Goal: Information Seeking & Learning: Get advice/opinions

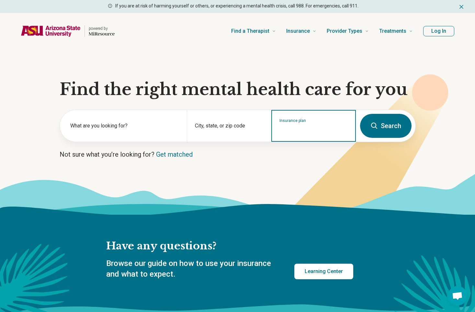
click at [291, 131] on input "Insurance plan" at bounding box center [314, 130] width 69 height 8
type input "*****"
click at [294, 152] on div "Cigna" at bounding box center [293, 153] width 42 height 13
click at [96, 125] on label "What are you looking for?" at bounding box center [124, 126] width 109 height 8
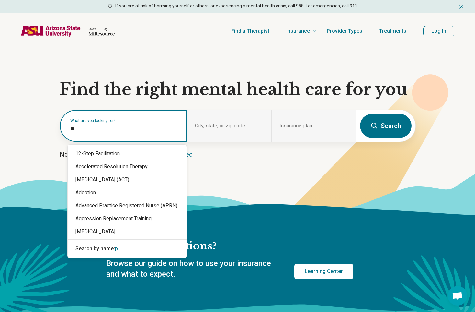
type input "*"
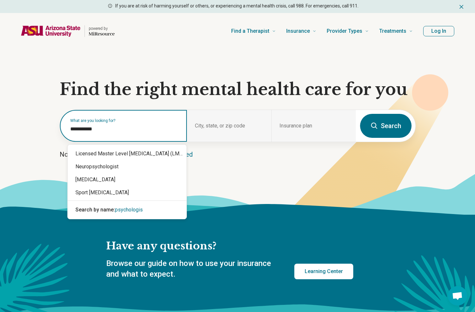
type input "**********"
click at [100, 178] on div "[MEDICAL_DATA]" at bounding box center [127, 179] width 119 height 13
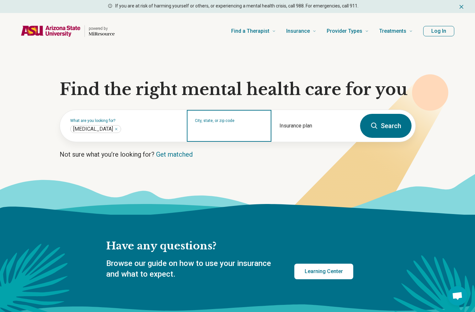
click at [214, 130] on input "City, state, or zip code" at bounding box center [229, 130] width 69 height 8
type input "*****"
click at [360, 114] on button "Search" at bounding box center [386, 126] width 52 height 24
click at [226, 128] on input "City, state, or zip code" at bounding box center [229, 130] width 69 height 8
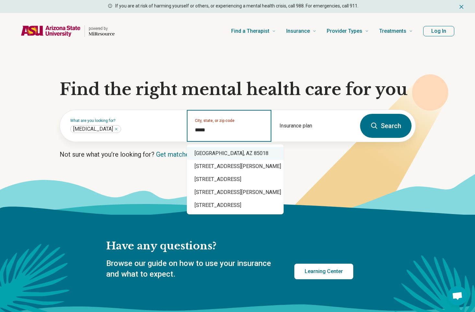
click at [217, 152] on div "Phoenix, AZ 85018" at bounding box center [235, 153] width 97 height 13
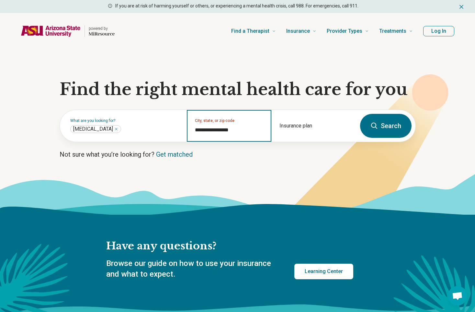
type input "**********"
click at [391, 123] on button "Search" at bounding box center [386, 126] width 52 height 24
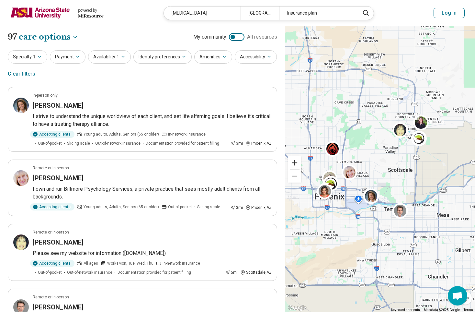
click at [296, 162] on button "Zoom in" at bounding box center [294, 162] width 13 height 13
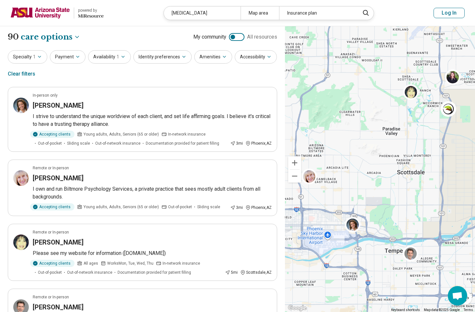
drag, startPoint x: 416, startPoint y: 178, endPoint x: 407, endPoint y: 180, distance: 9.0
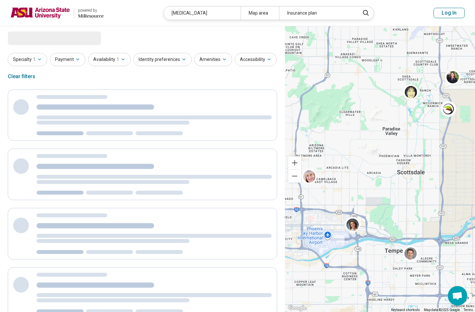
select select "***"
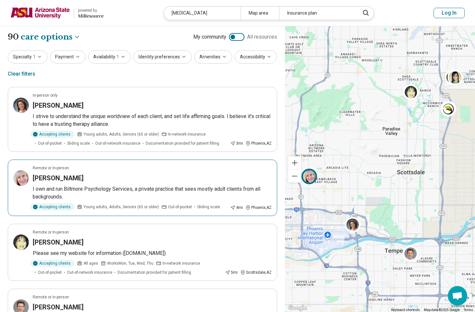
click at [76, 188] on p "I own and run Biltmore Psychology Services, a private practice that sees mostly…" at bounding box center [152, 193] width 239 height 16
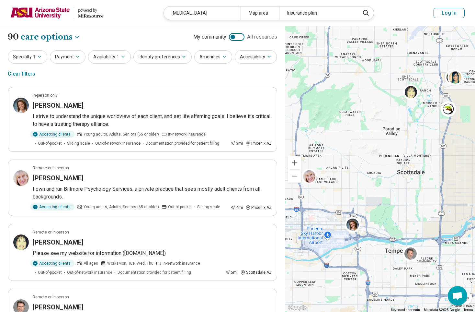
click at [77, 55] on icon "button" at bounding box center [77, 56] width 5 height 5
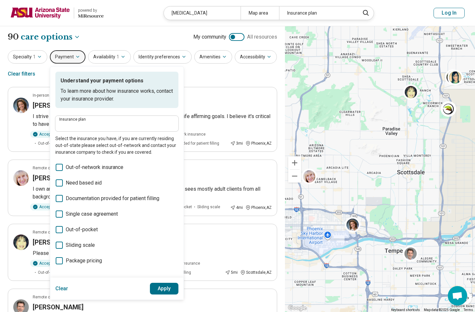
click at [131, 24] on header "powered by Miresource logo Psychologist Map area Insurance plan Log In" at bounding box center [237, 13] width 475 height 26
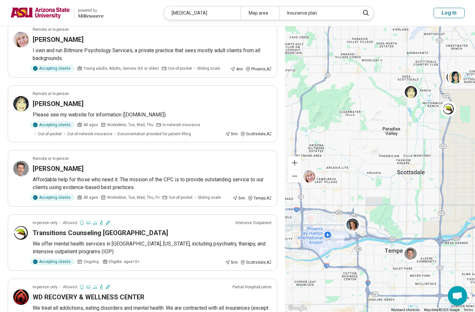
scroll to position [151, 0]
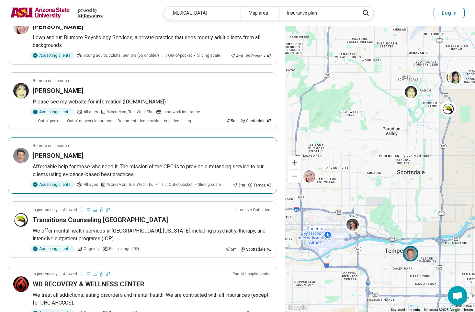
click at [412, 255] on img at bounding box center [411, 254] width 16 height 16
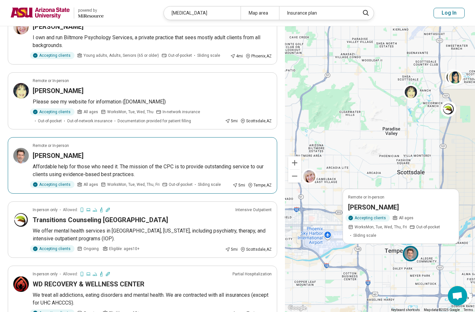
click at [180, 165] on p "Affordable help for those who need it. The mission of the CPC is to provide out…" at bounding box center [152, 171] width 239 height 16
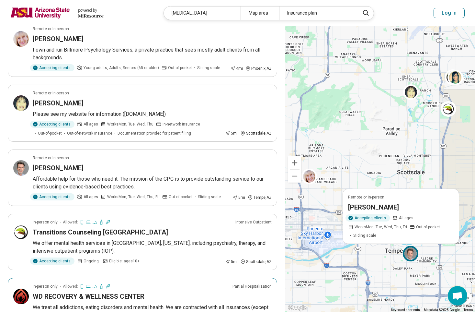
scroll to position [76, 0]
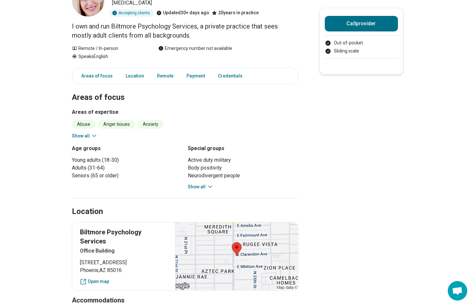
scroll to position [76, 0]
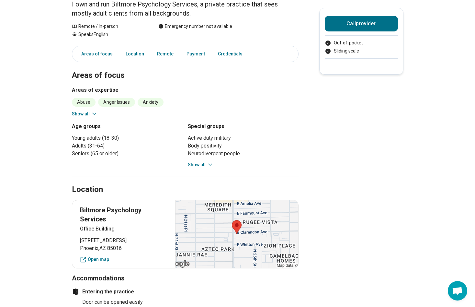
click at [94, 113] on icon at bounding box center [94, 114] width 6 height 6
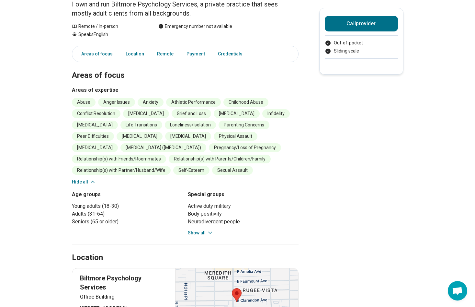
click at [207, 231] on button "Show all" at bounding box center [201, 232] width 26 height 7
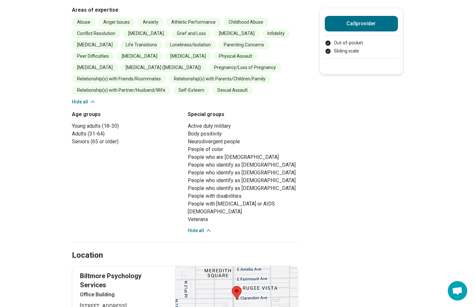
scroll to position [0, 0]
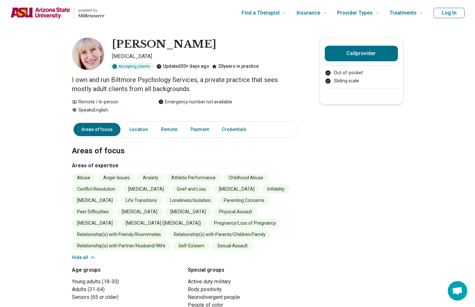
click at [202, 128] on link "Payment" at bounding box center [200, 129] width 26 height 13
click at [148, 128] on link "Location" at bounding box center [139, 129] width 26 height 13
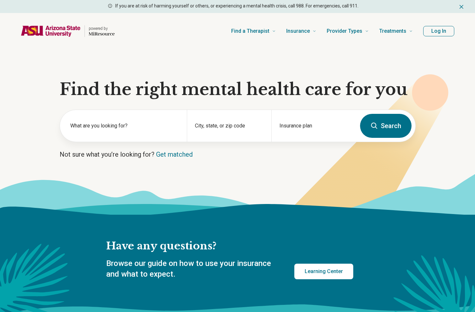
click at [297, 124] on div "Insurance plan" at bounding box center [314, 126] width 85 height 32
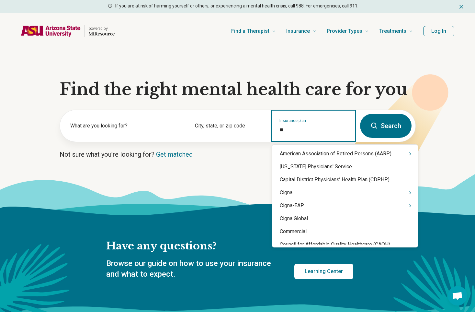
type input "***"
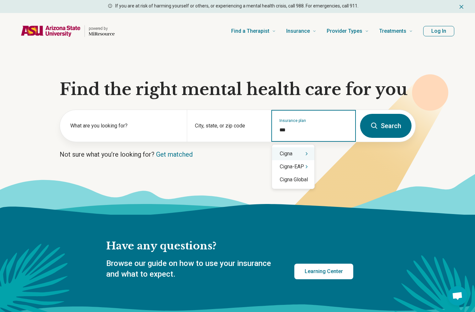
click at [301, 153] on div "Cigna" at bounding box center [293, 153] width 42 height 13
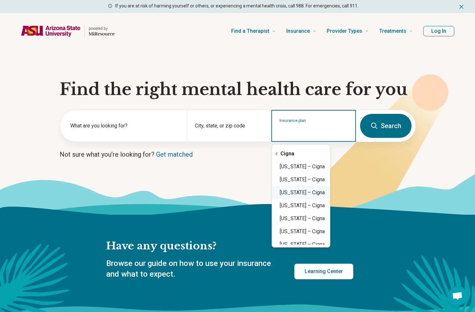
click at [309, 192] on div "Arizona – Cigna" at bounding box center [301, 192] width 58 height 13
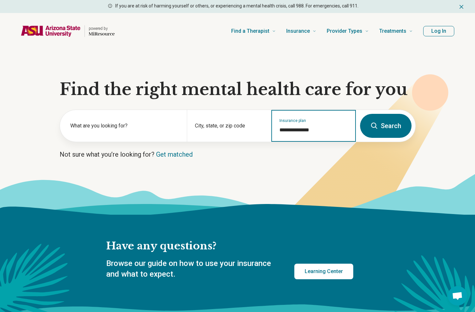
type input "**********"
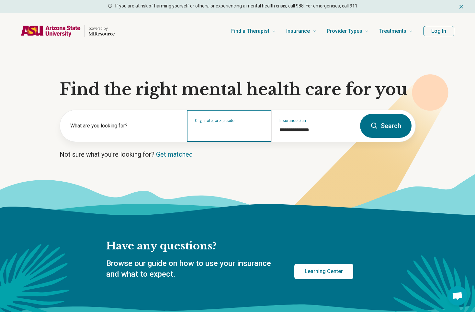
click at [255, 132] on input "City, state, or zip code" at bounding box center [229, 130] width 69 height 8
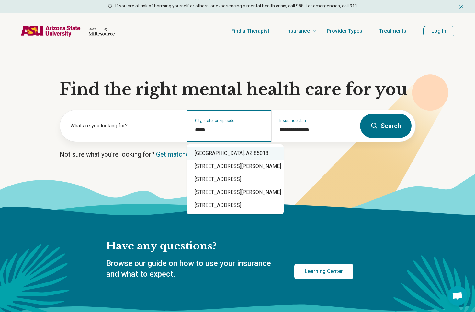
click at [228, 151] on div "Phoenix, AZ 85018" at bounding box center [235, 153] width 97 height 13
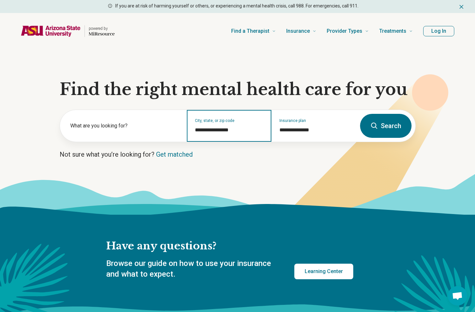
type input "**********"
click at [378, 120] on button "Search" at bounding box center [386, 126] width 52 height 24
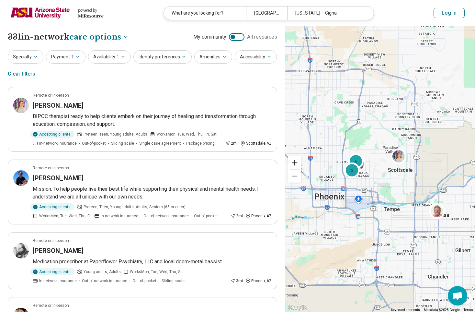
click at [297, 163] on button "Zoom in" at bounding box center [294, 162] width 13 height 13
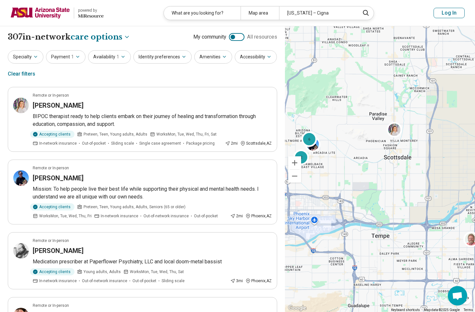
drag, startPoint x: 400, startPoint y: 184, endPoint x: 375, endPoint y: 170, distance: 27.9
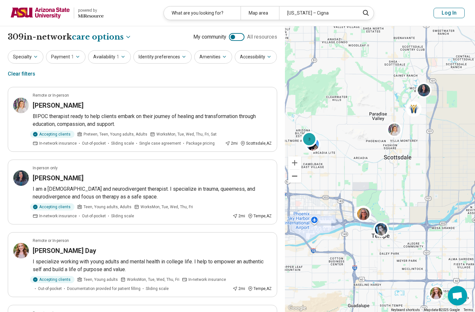
click at [294, 175] on button "Zoom out" at bounding box center [294, 175] width 13 height 13
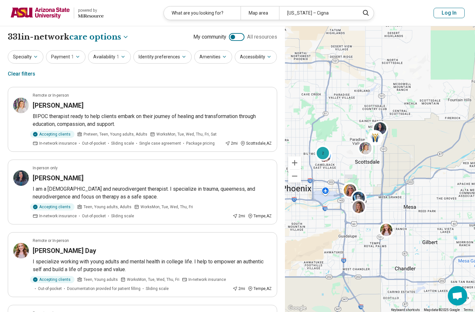
drag, startPoint x: 368, startPoint y: 242, endPoint x: 356, endPoint y: 240, distance: 12.1
click at [356, 240] on div "2" at bounding box center [380, 169] width 190 height 286
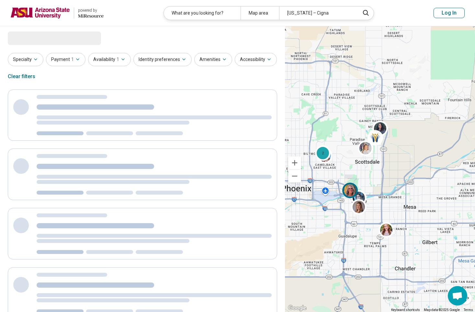
select select "***"
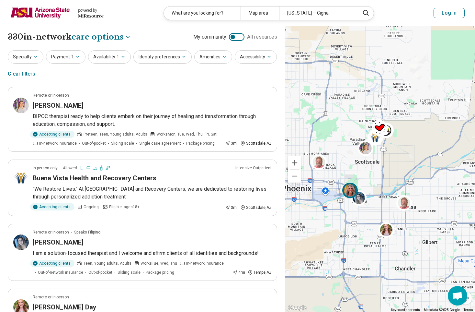
click at [352, 187] on img at bounding box center [350, 190] width 16 height 16
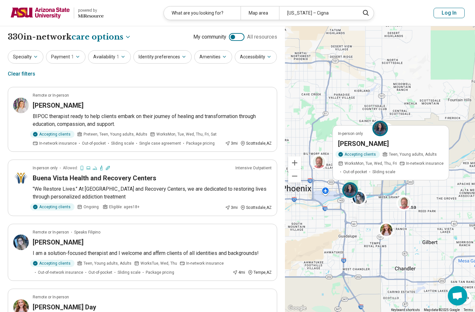
click at [365, 141] on h3 "Maya Duncan-Pope" at bounding box center [363, 143] width 51 height 9
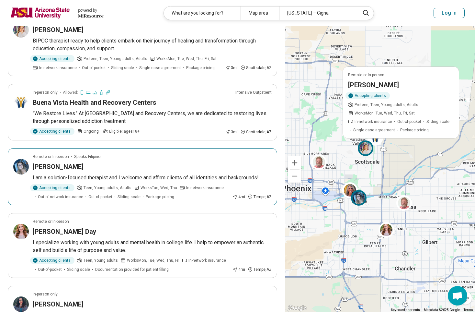
scroll to position [151, 0]
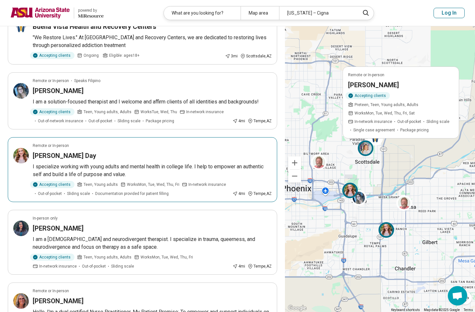
click at [56, 157] on h3 "Rebekah Day" at bounding box center [65, 155] width 64 height 9
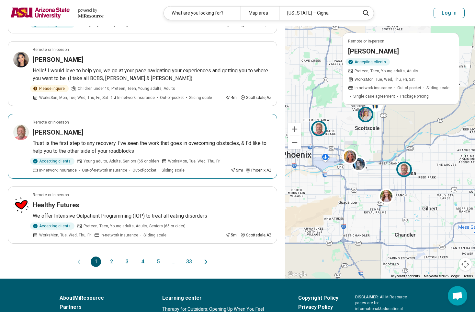
scroll to position [605, 0]
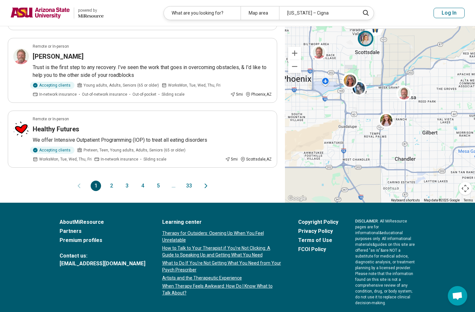
click at [113, 183] on button "2" at bounding box center [111, 185] width 10 height 10
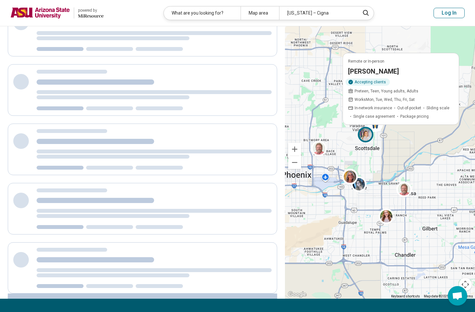
scroll to position [0, 0]
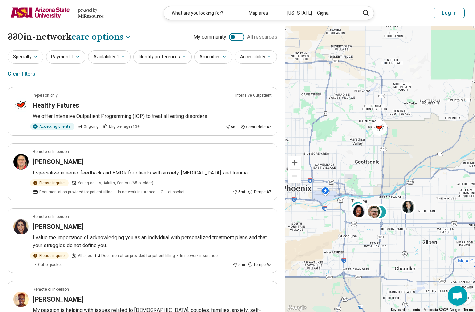
click at [36, 55] on icon "button" at bounding box center [35, 56] width 5 height 5
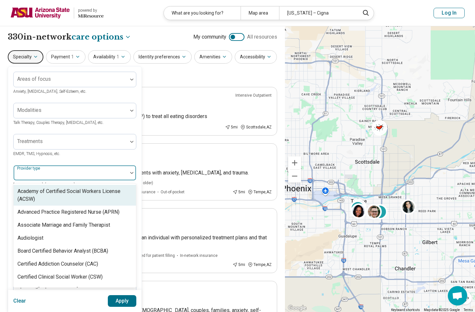
click at [117, 169] on div at bounding box center [71, 173] width 114 height 14
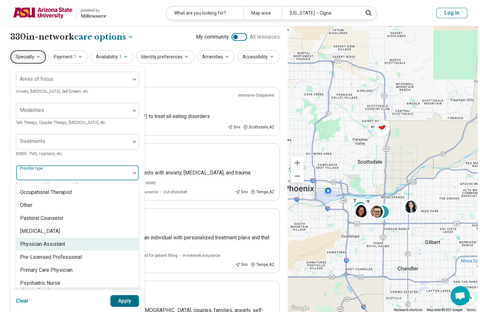
scroll to position [832, 0]
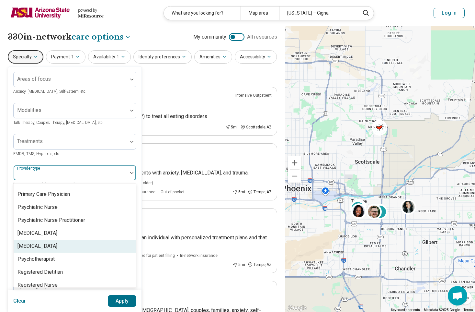
click at [66, 239] on div "[MEDICAL_DATA]" at bounding box center [75, 245] width 122 height 13
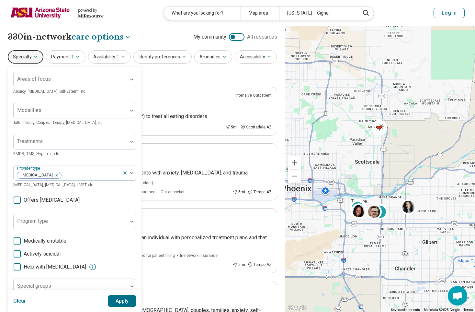
click at [116, 301] on button "Apply" at bounding box center [122, 301] width 29 height 12
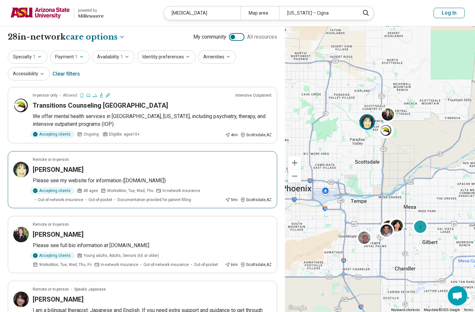
click at [110, 181] on p "Please see my website for information ([DOMAIN_NAME])" at bounding box center [152, 181] width 239 height 8
click at [421, 230] on div "2" at bounding box center [421, 227] width 16 height 16
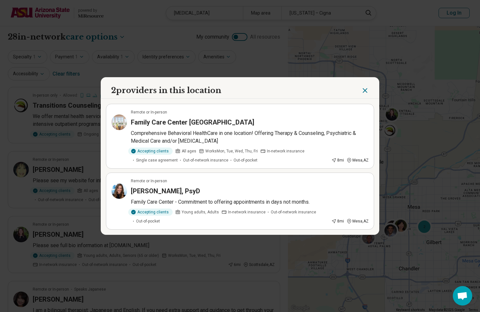
click at [157, 191] on h3 "Dr. Mireille Reece, PsyD" at bounding box center [165, 190] width 69 height 9
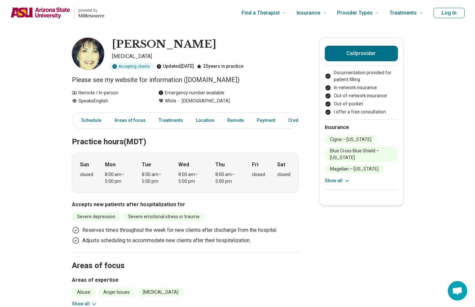
drag, startPoint x: 245, startPoint y: 82, endPoint x: 188, endPoint y: 79, distance: 56.8
click at [188, 79] on p "Please see my website for information ([DOMAIN_NAME])" at bounding box center [185, 79] width 227 height 9
copy p "[DOMAIN_NAME]"
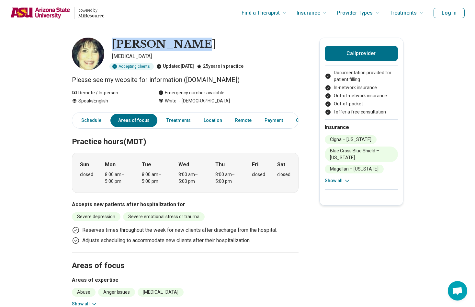
drag, startPoint x: 192, startPoint y: 43, endPoint x: 115, endPoint y: 45, distance: 77.8
click at [115, 45] on div "[PERSON_NAME]" at bounding box center [205, 45] width 187 height 14
copy h1 "[PERSON_NAME]"
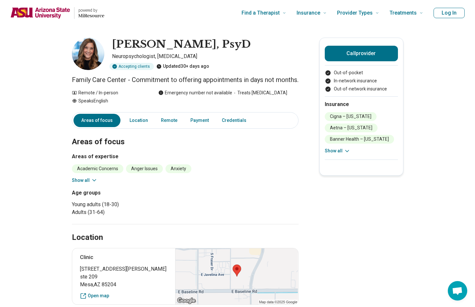
drag, startPoint x: 247, startPoint y: 41, endPoint x: 110, endPoint y: 43, distance: 136.4
click at [110, 43] on div "Dr. Mireille Reece, PsyD Neuropsychologist, Psychologist Accepting clients Upda…" at bounding box center [185, 54] width 227 height 32
copy div "Dr. Mireille Reece, PsyD"
